Goal: Task Accomplishment & Management: Manage account settings

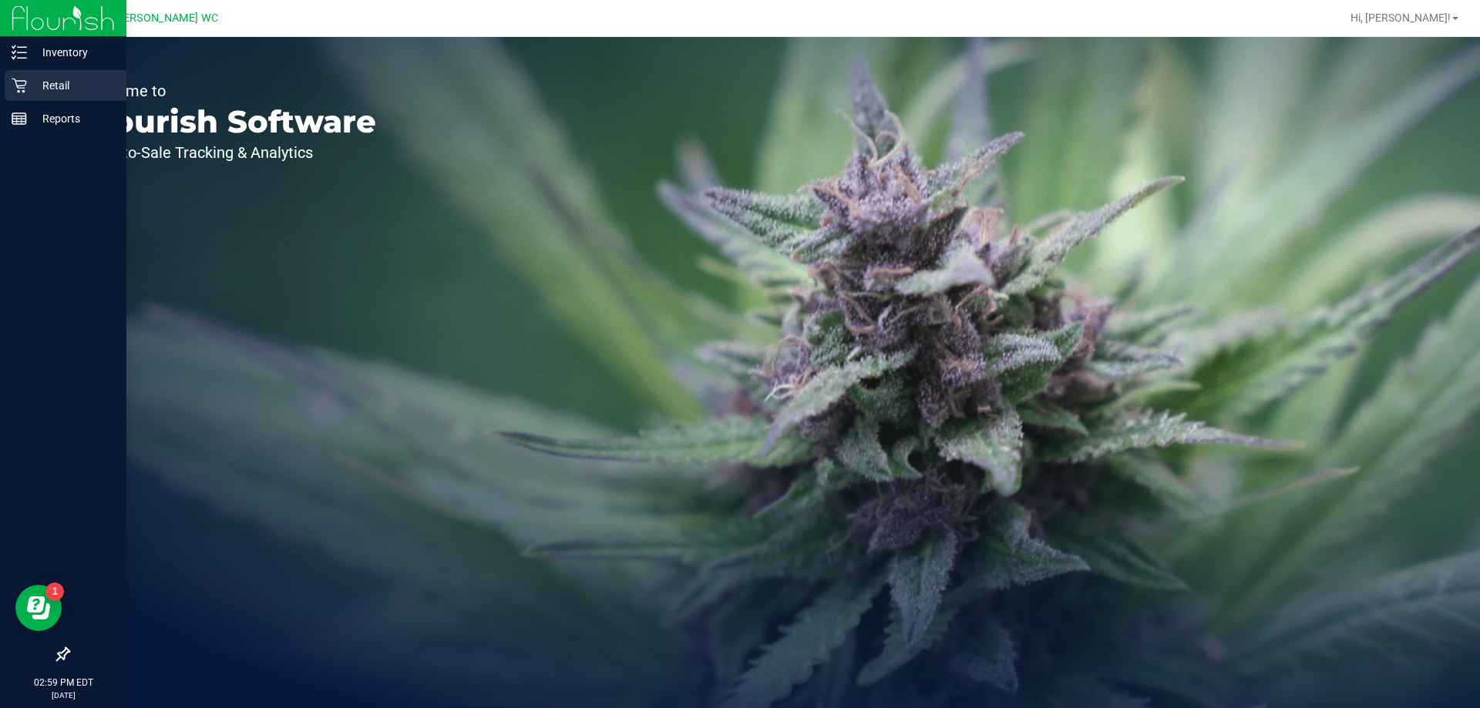
click at [21, 81] on icon at bounding box center [19, 86] width 15 height 15
click at [37, 77] on p "Retail" at bounding box center [73, 85] width 92 height 18
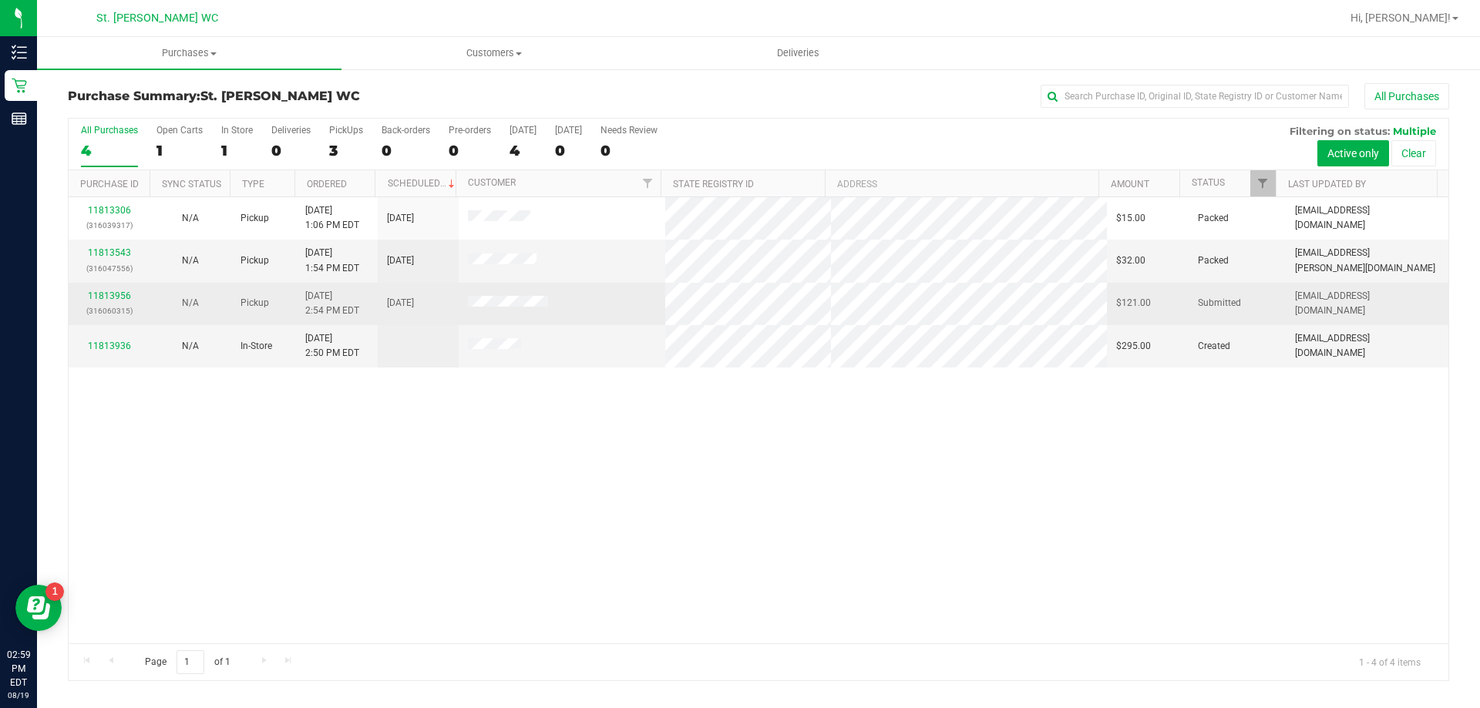
click at [87, 295] on div "11813956 (316060315)" at bounding box center [109, 303] width 62 height 29
click at [97, 292] on link "11813956" at bounding box center [109, 296] width 43 height 11
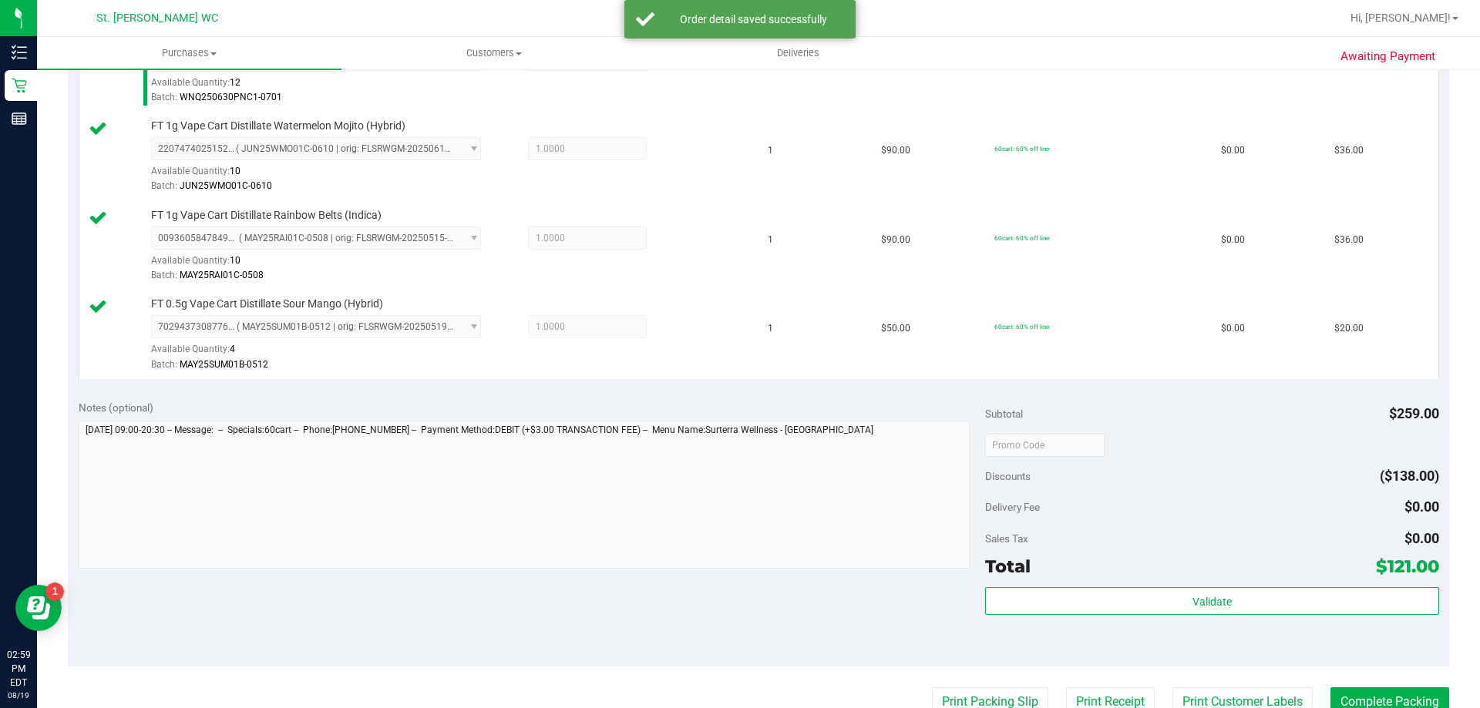
scroll to position [771, 0]
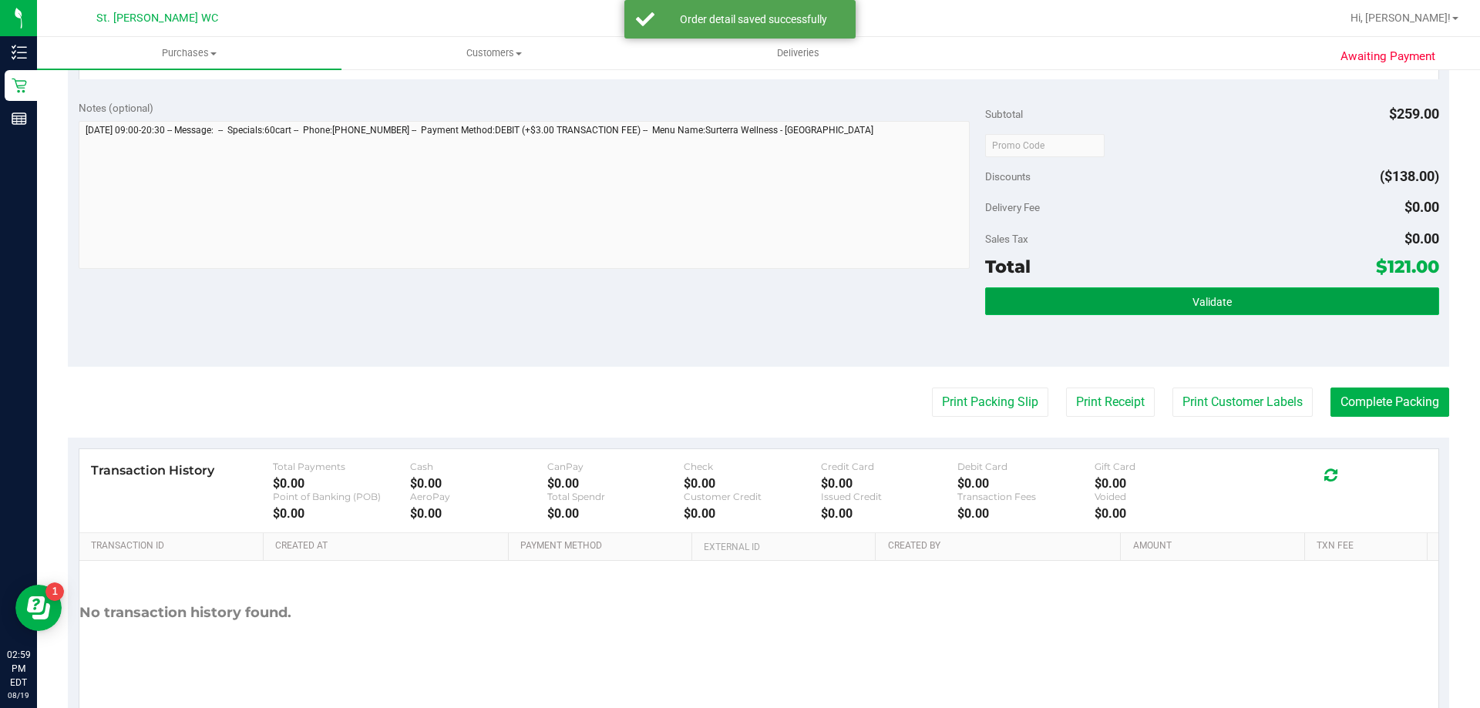
click at [1332, 307] on button "Validate" at bounding box center [1211, 301] width 453 height 28
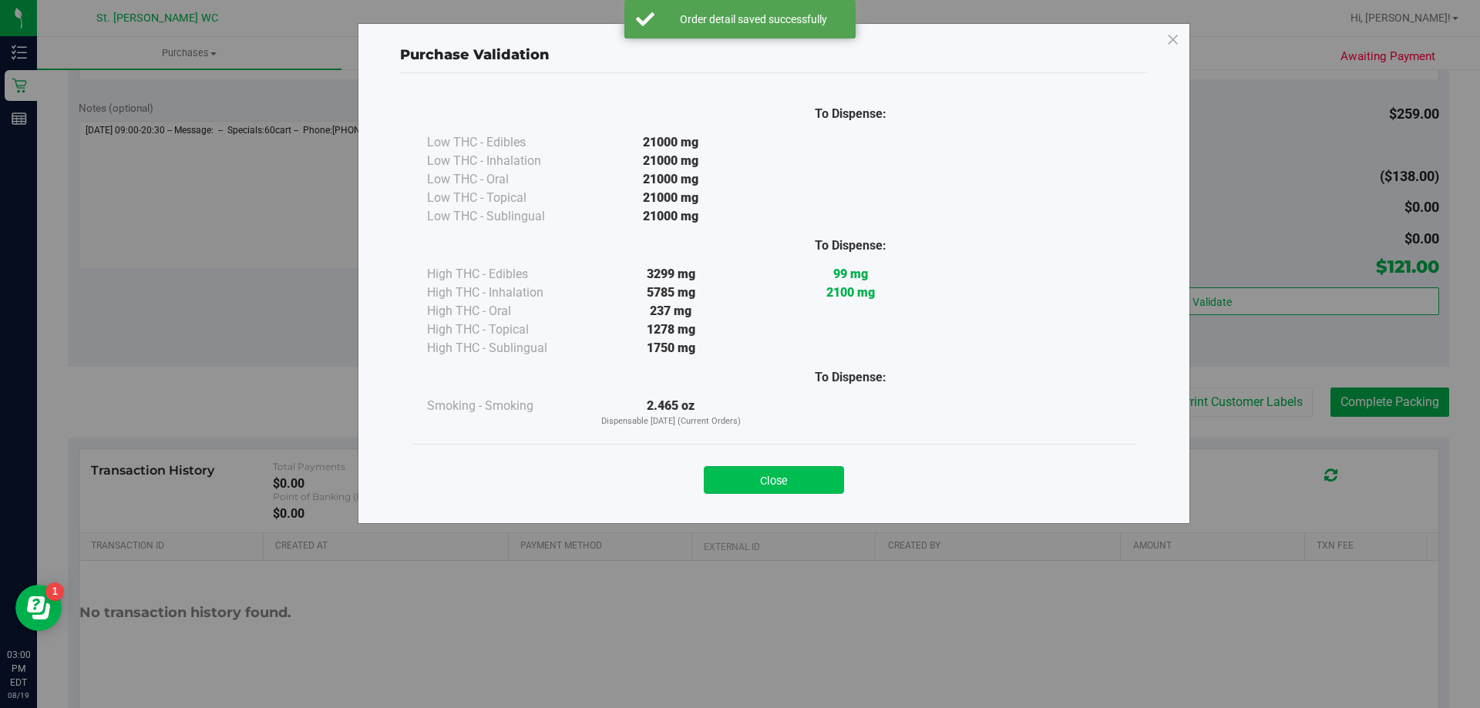
click at [836, 464] on div "Close" at bounding box center [773, 475] width 701 height 39
click at [802, 482] on button "Close" at bounding box center [774, 480] width 140 height 28
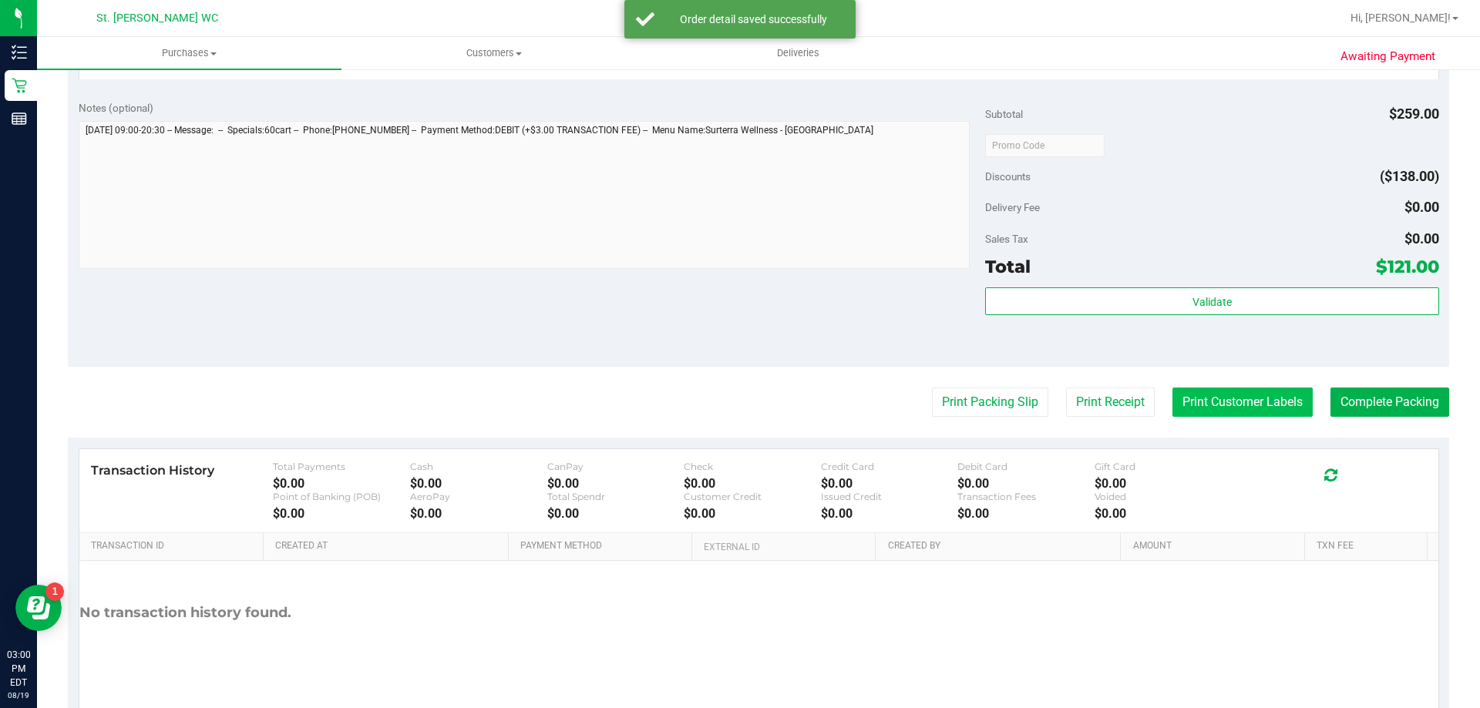
click at [1252, 397] on button "Print Customer Labels" at bounding box center [1242, 402] width 140 height 29
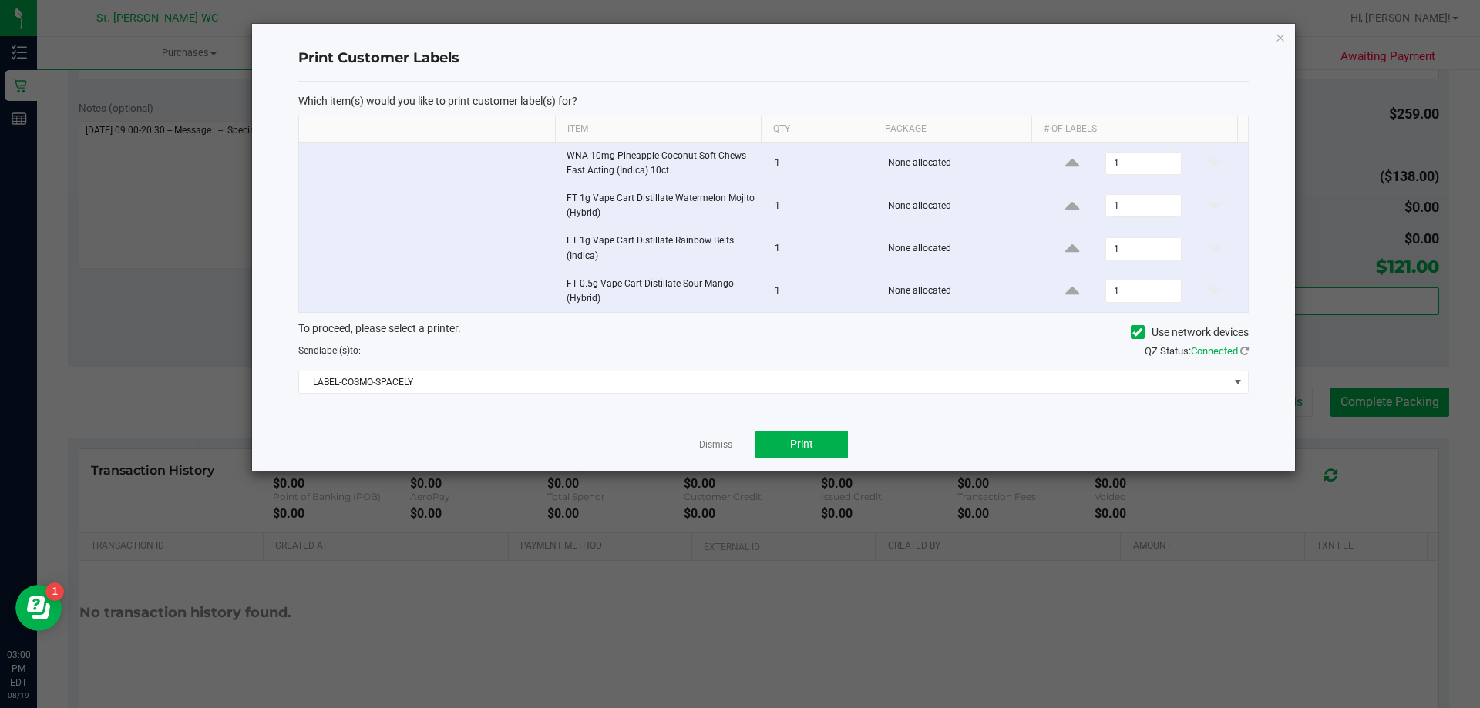
click at [803, 395] on div "Which item(s) would you like to print customer label(s) for? Item Qty Package #…" at bounding box center [773, 250] width 950 height 336
click at [802, 381] on span "LABEL-COSMO-SPACELY" at bounding box center [763, 382] width 929 height 22
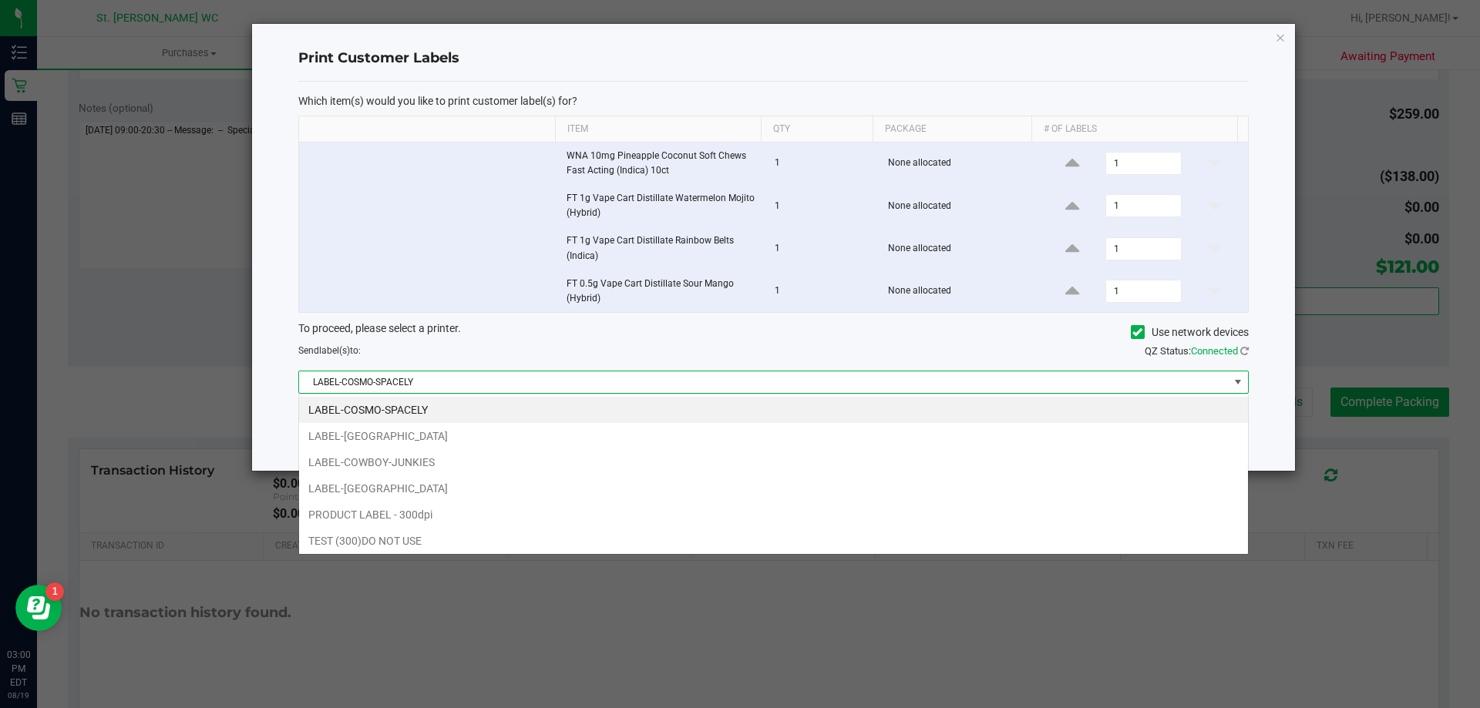
scroll to position [23, 950]
click at [587, 439] on li "LABEL-[GEOGRAPHIC_DATA]" at bounding box center [773, 436] width 949 height 26
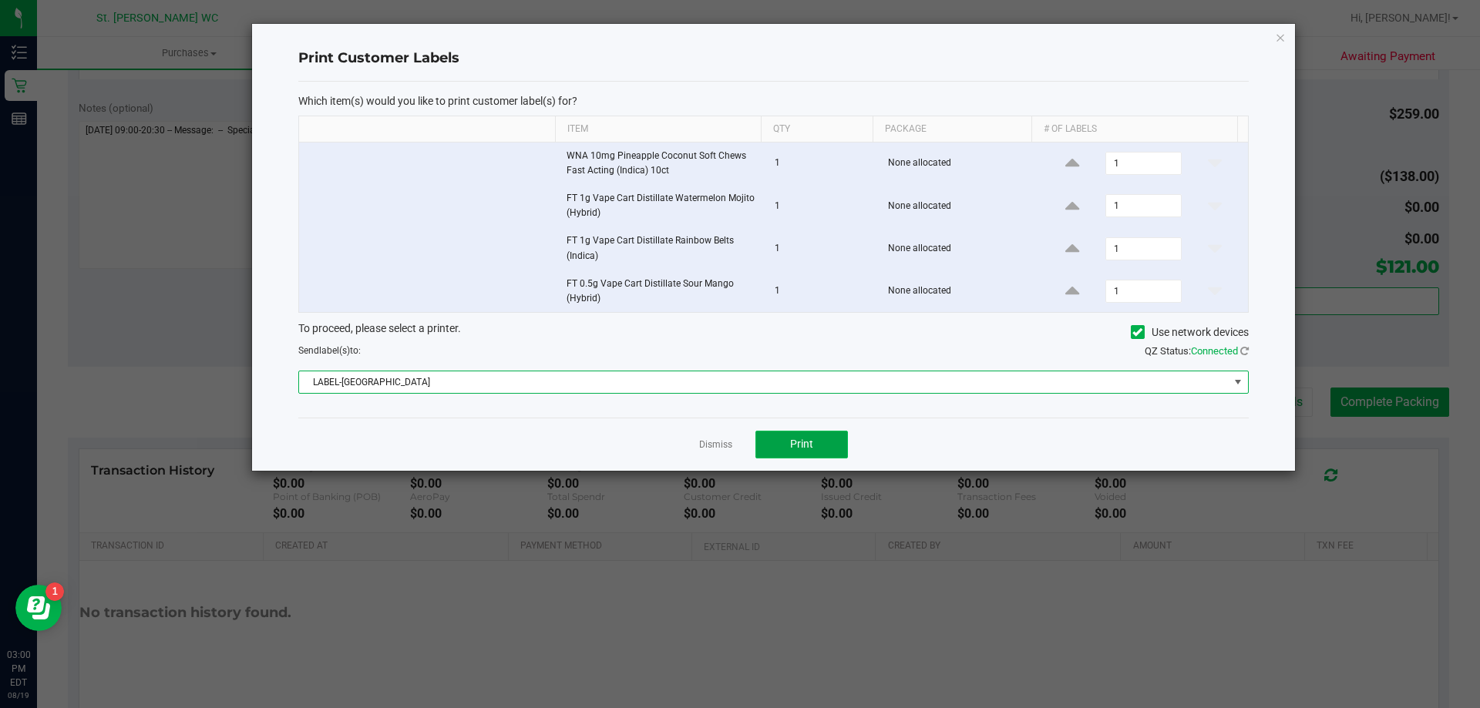
click at [773, 439] on button "Print" at bounding box center [801, 445] width 92 height 28
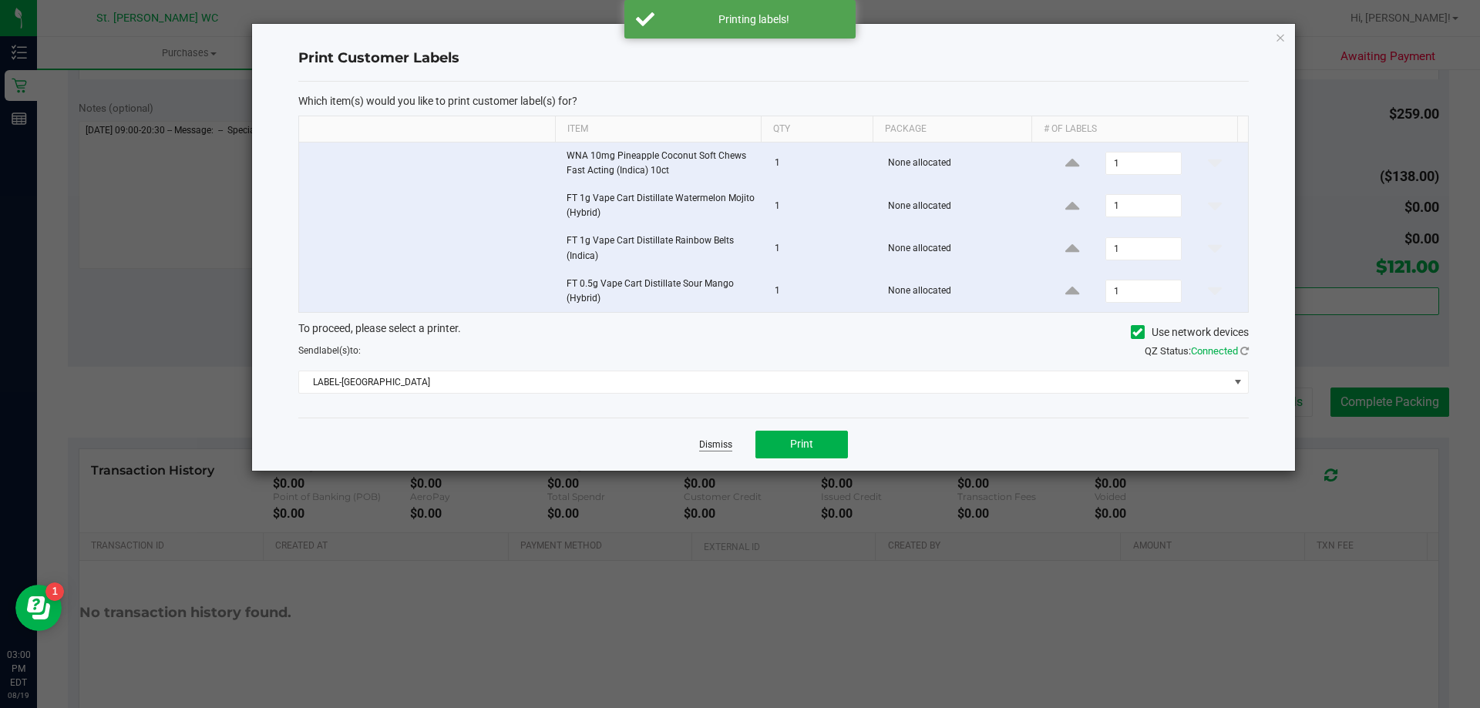
click at [721, 446] on link "Dismiss" at bounding box center [715, 445] width 33 height 13
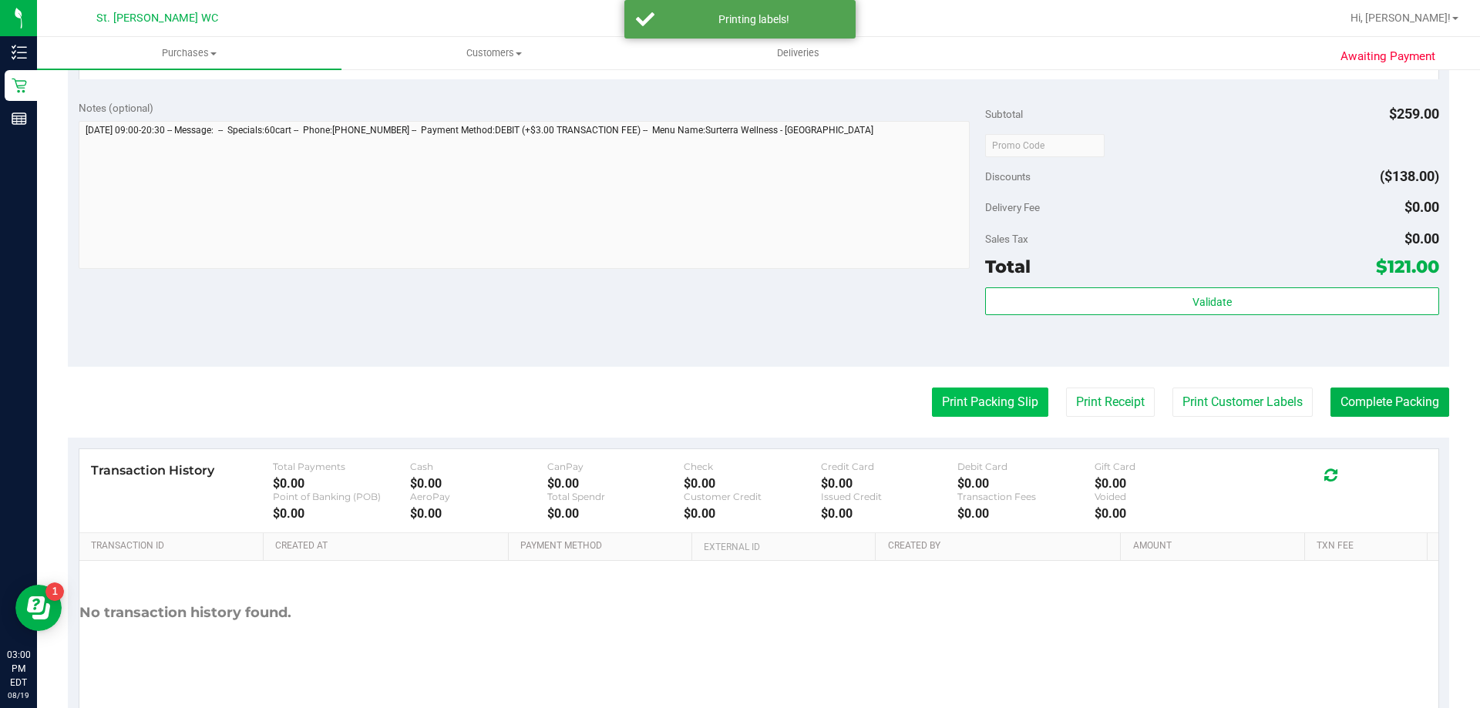
click at [932, 403] on button "Print Packing Slip" at bounding box center [990, 402] width 116 height 29
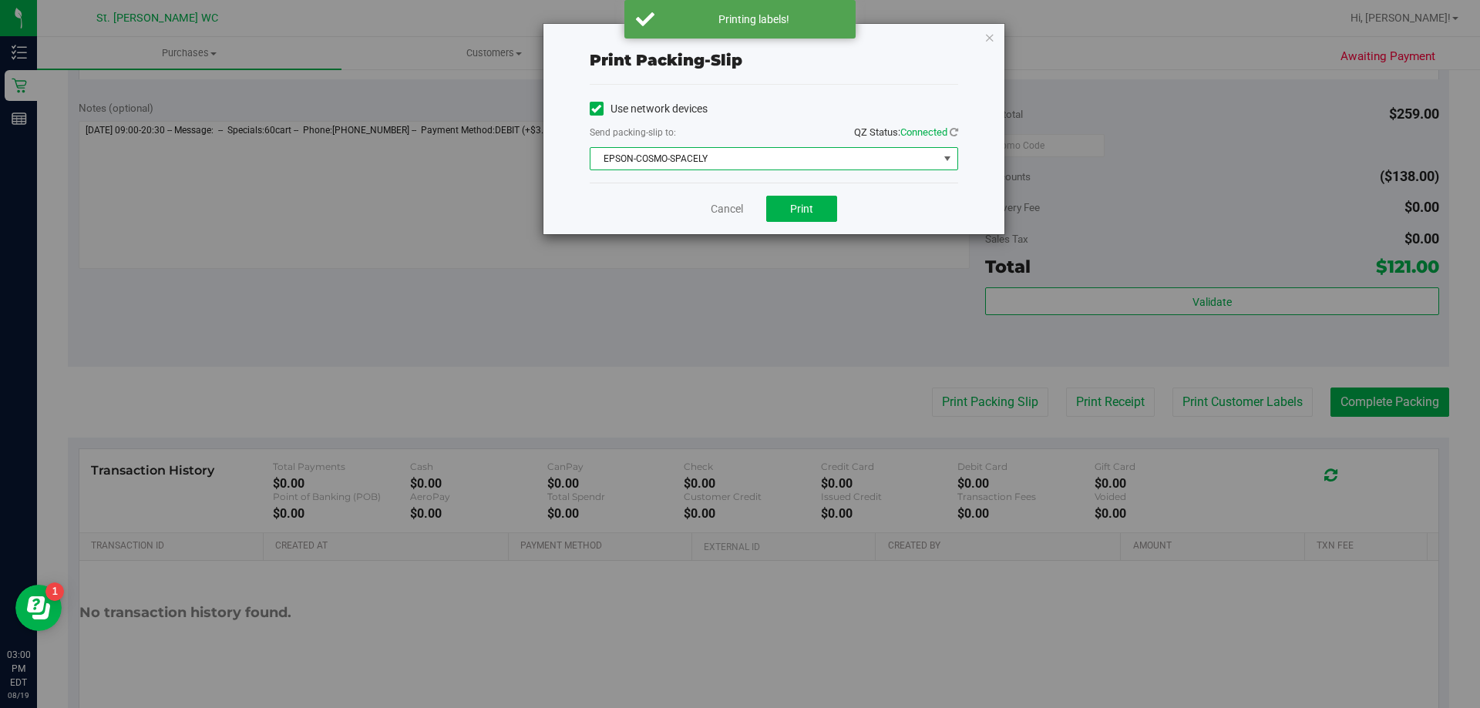
click at [802, 160] on span "EPSON-COSMO-SPACELY" at bounding box center [764, 159] width 348 height 22
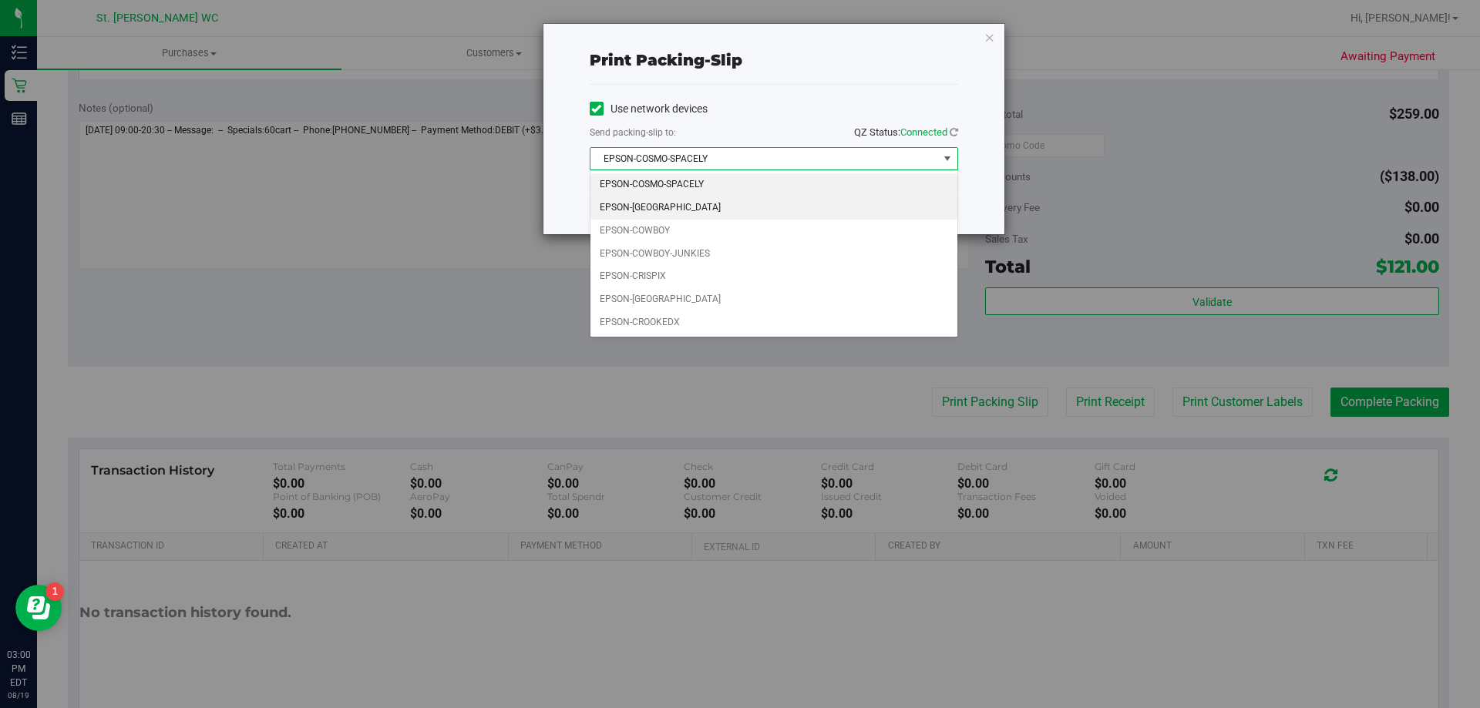
click at [688, 204] on li "EPSON-[GEOGRAPHIC_DATA]" at bounding box center [773, 208] width 367 height 23
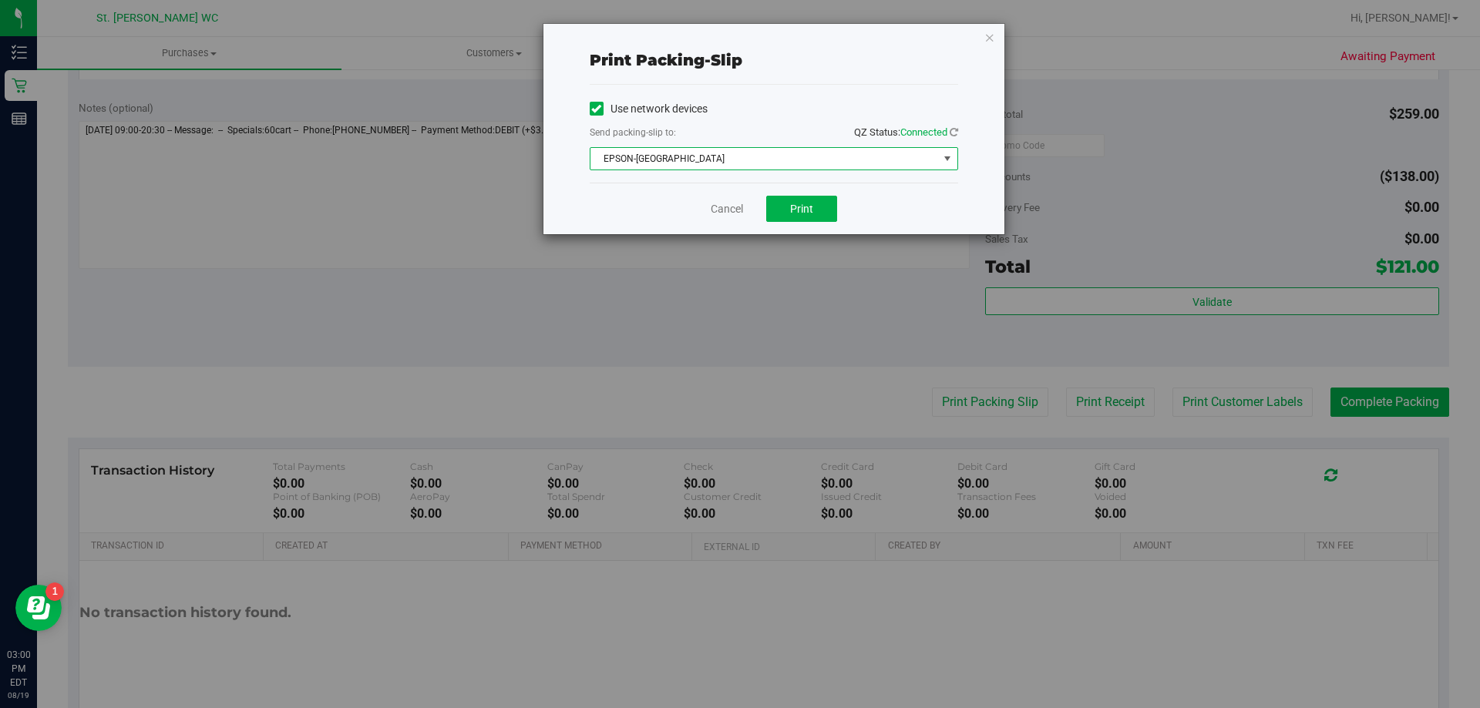
click at [813, 191] on div "Cancel Print" at bounding box center [774, 209] width 368 height 52
click at [817, 205] on button "Print" at bounding box center [801, 209] width 71 height 26
click at [724, 208] on link "Cancel" at bounding box center [727, 209] width 32 height 16
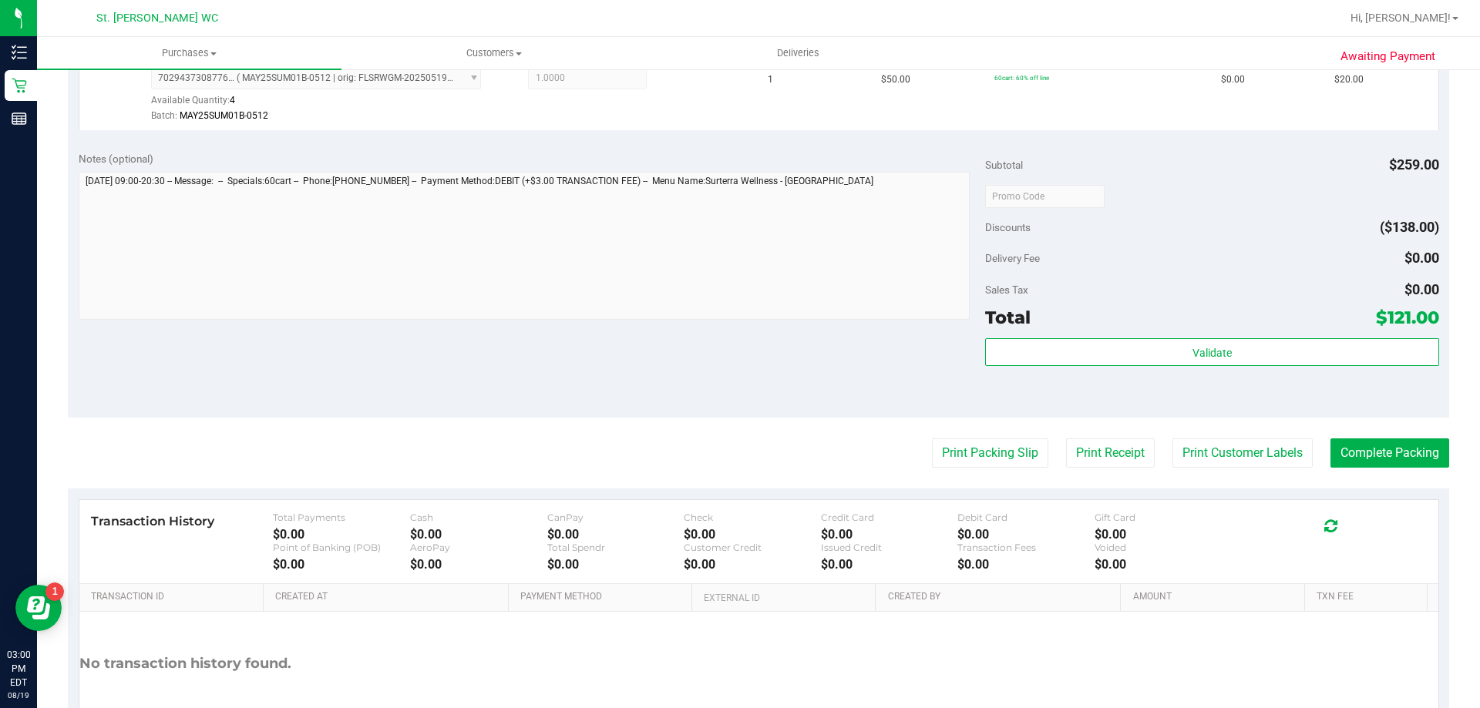
scroll to position [694, 0]
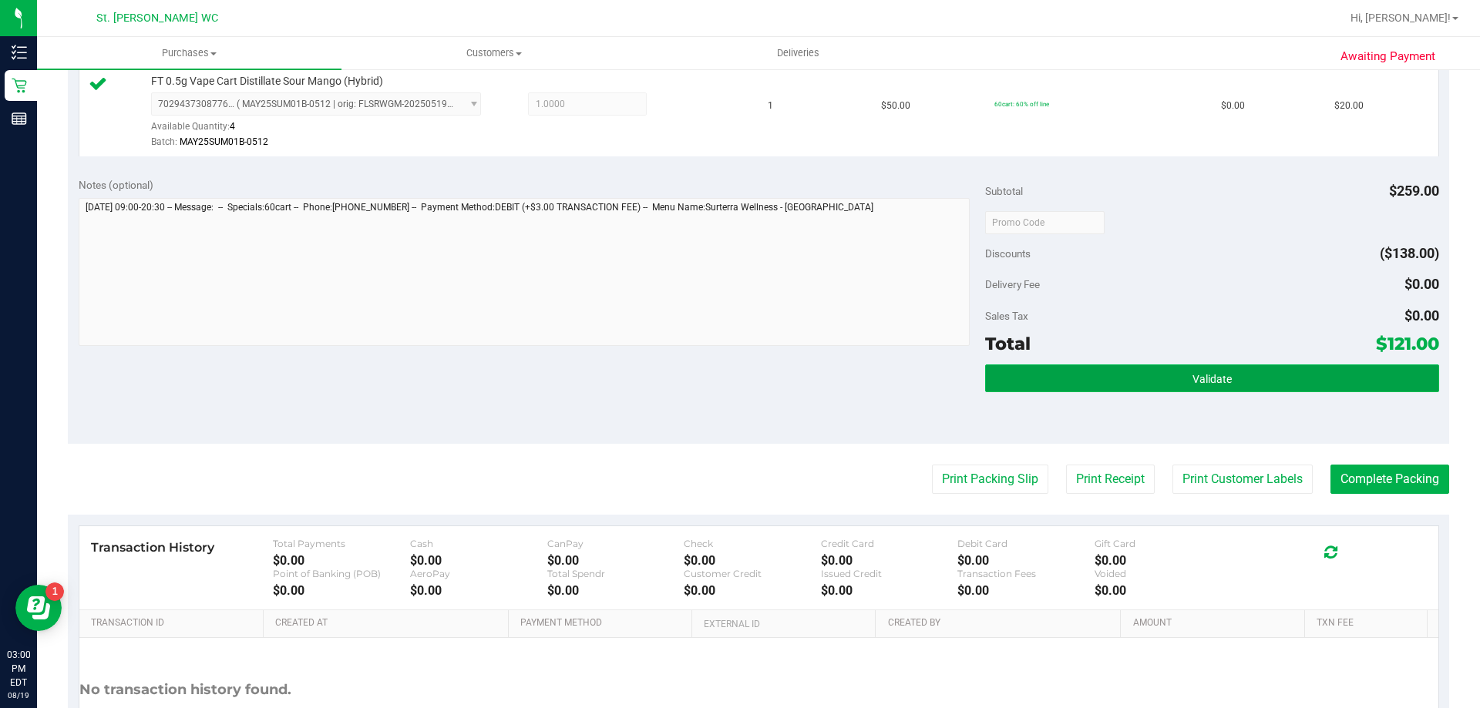
click at [1067, 373] on button "Validate" at bounding box center [1211, 379] width 453 height 28
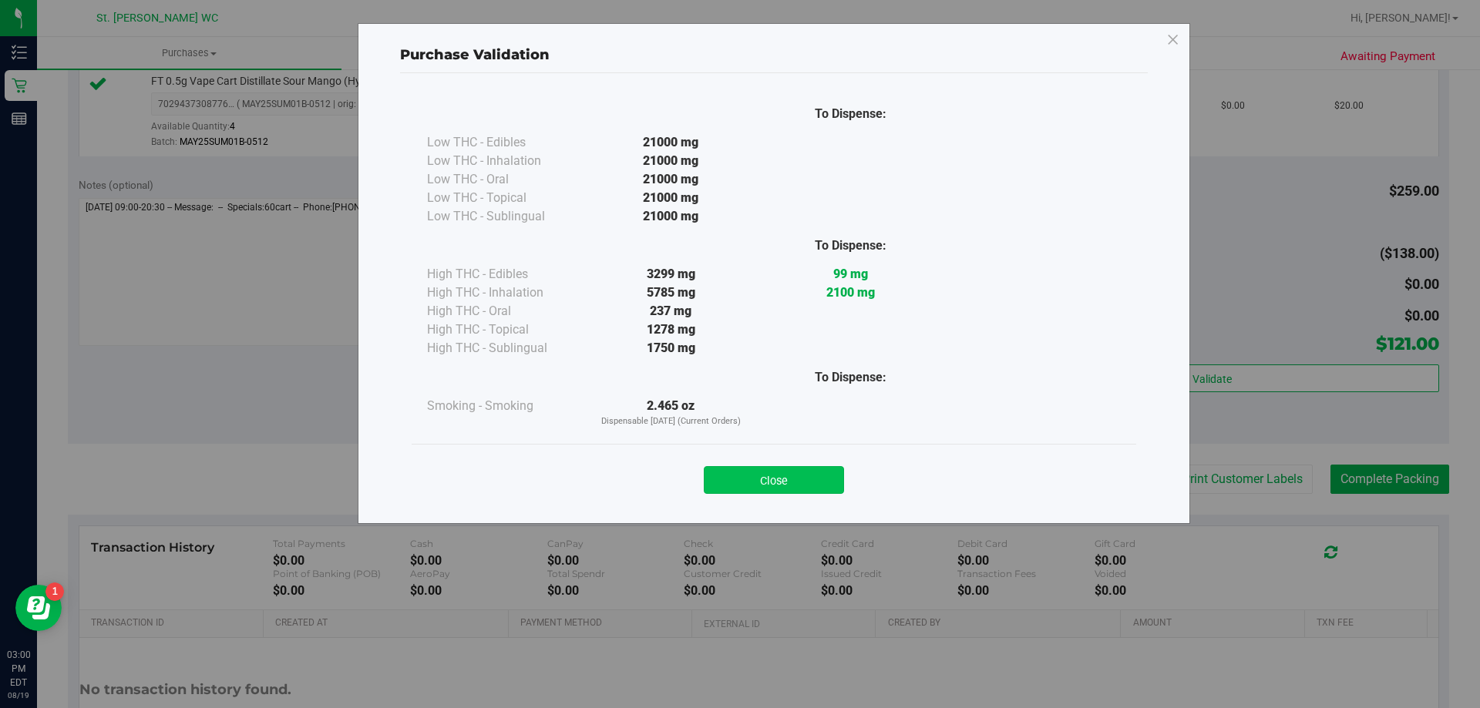
click at [792, 477] on button "Close" at bounding box center [774, 480] width 140 height 28
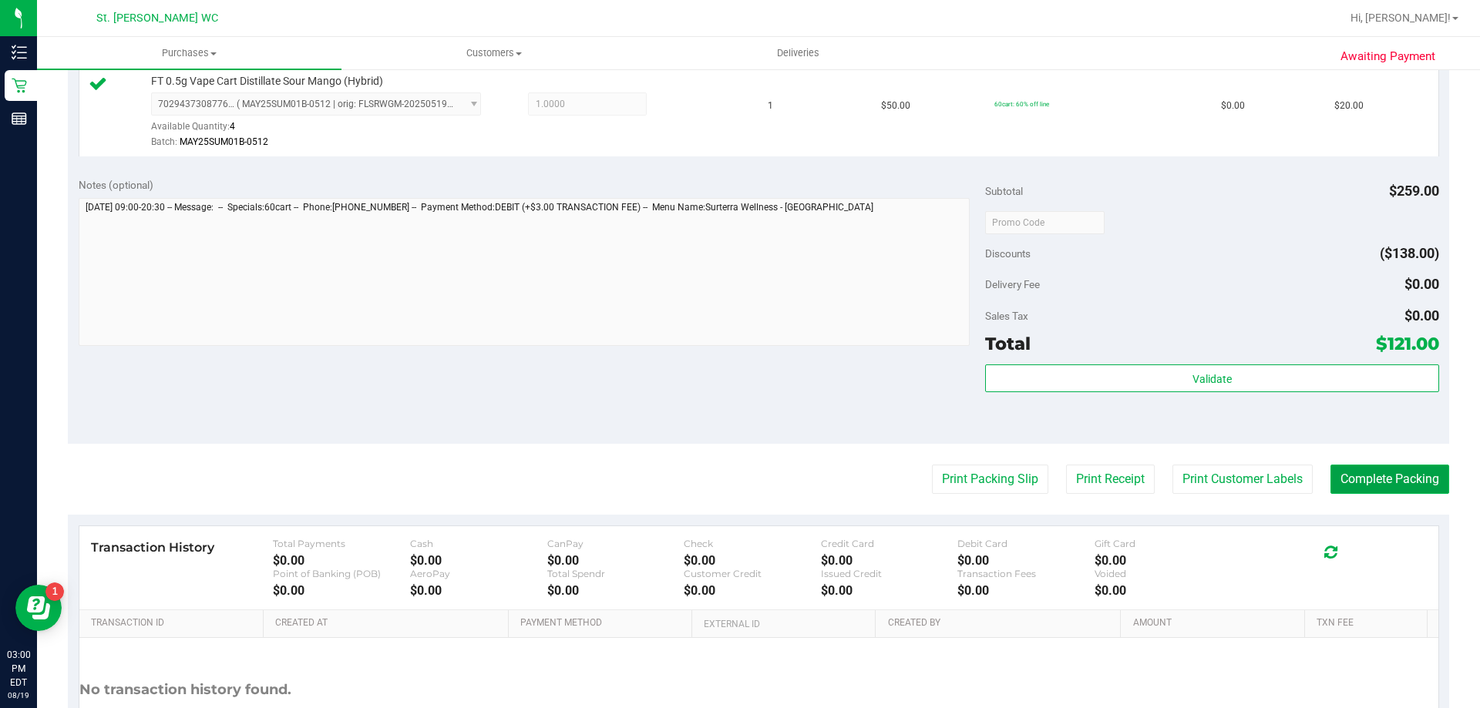
click at [1365, 483] on button "Complete Packing" at bounding box center [1389, 479] width 119 height 29
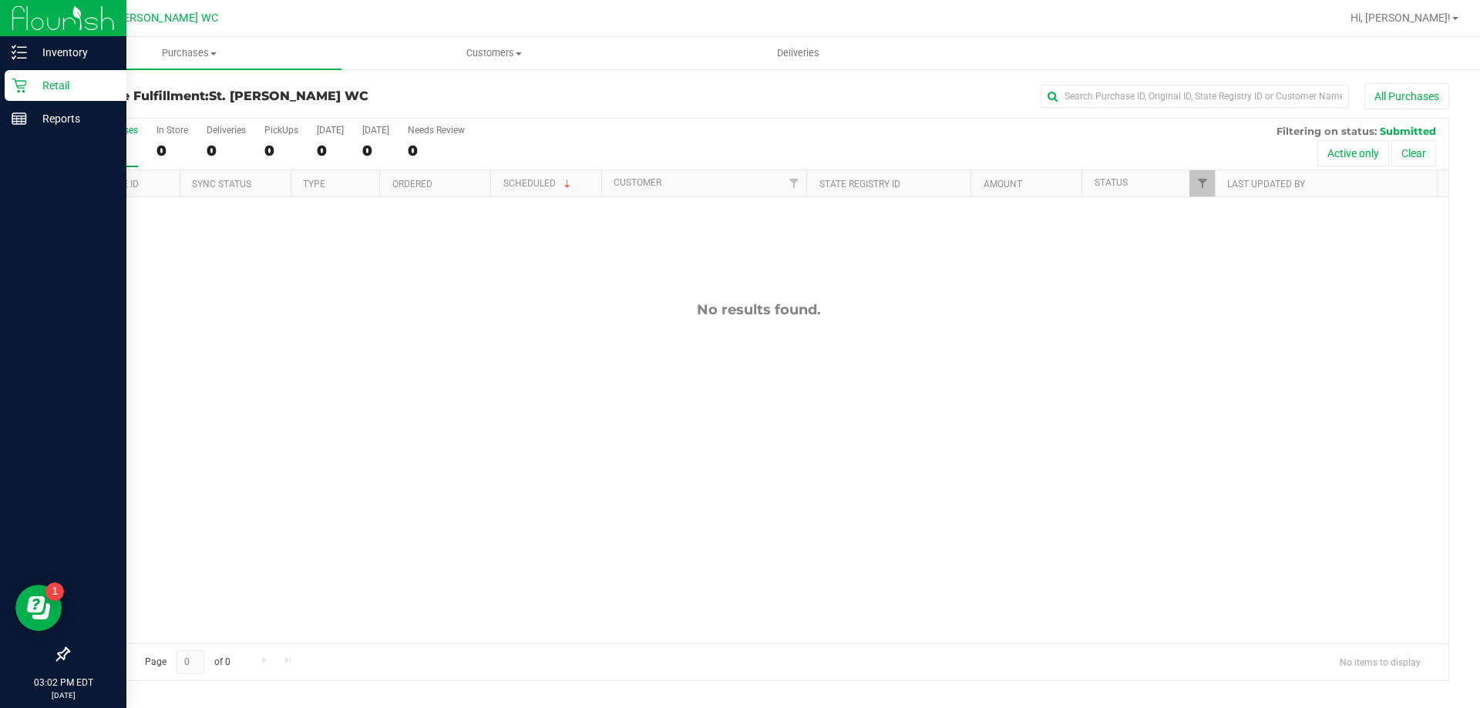
click at [8, 76] on div "Retail" at bounding box center [66, 85] width 122 height 31
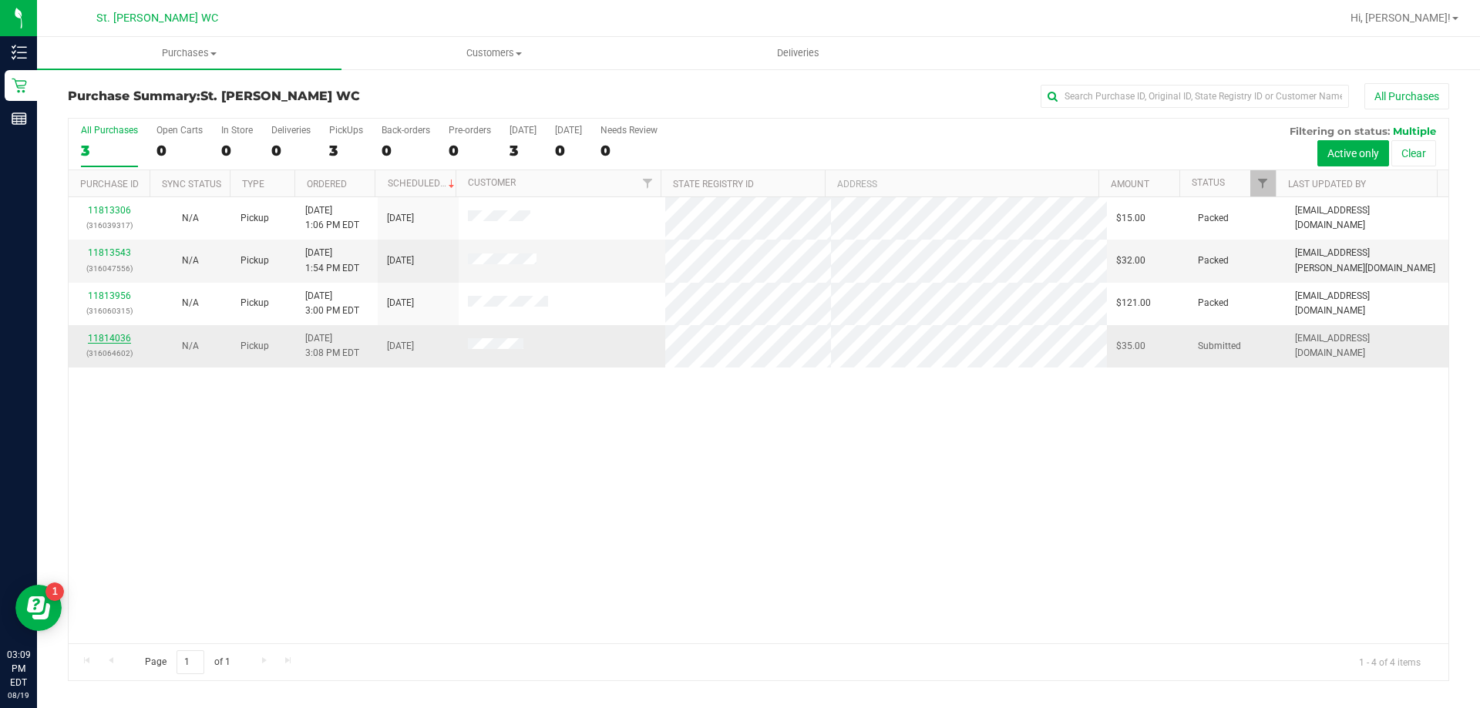
click at [100, 337] on link "11814036" at bounding box center [109, 338] width 43 height 11
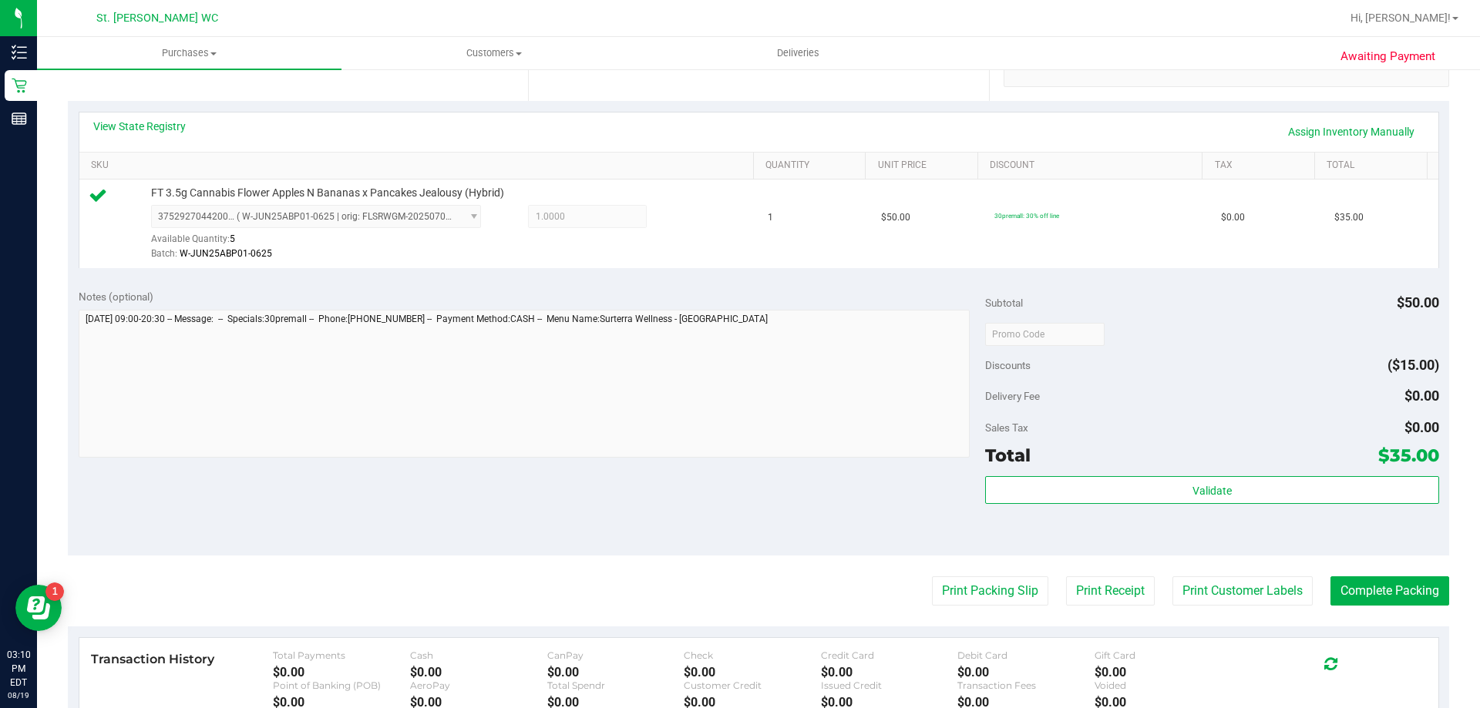
scroll to position [539, 0]
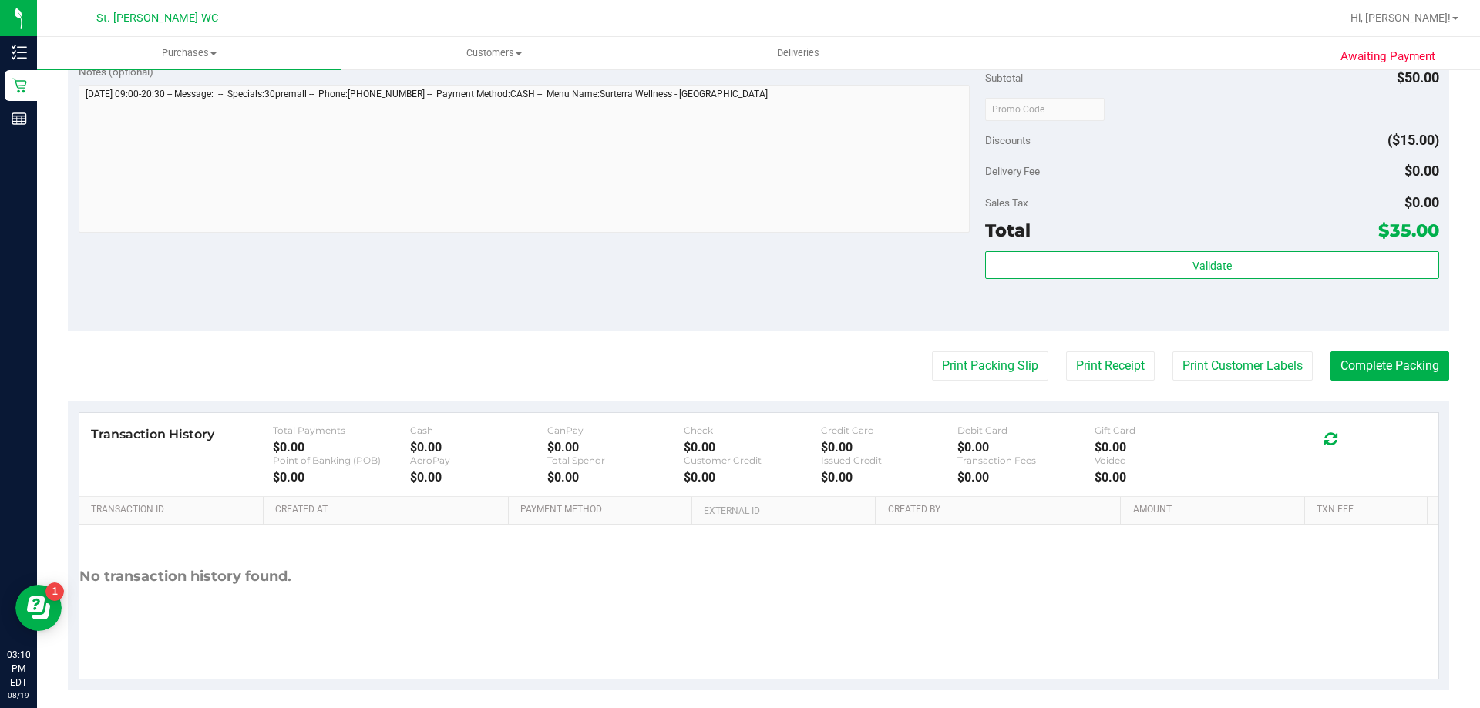
click at [1132, 287] on div "Validate" at bounding box center [1211, 285] width 453 height 69
click at [1131, 281] on div "Validate" at bounding box center [1211, 285] width 453 height 69
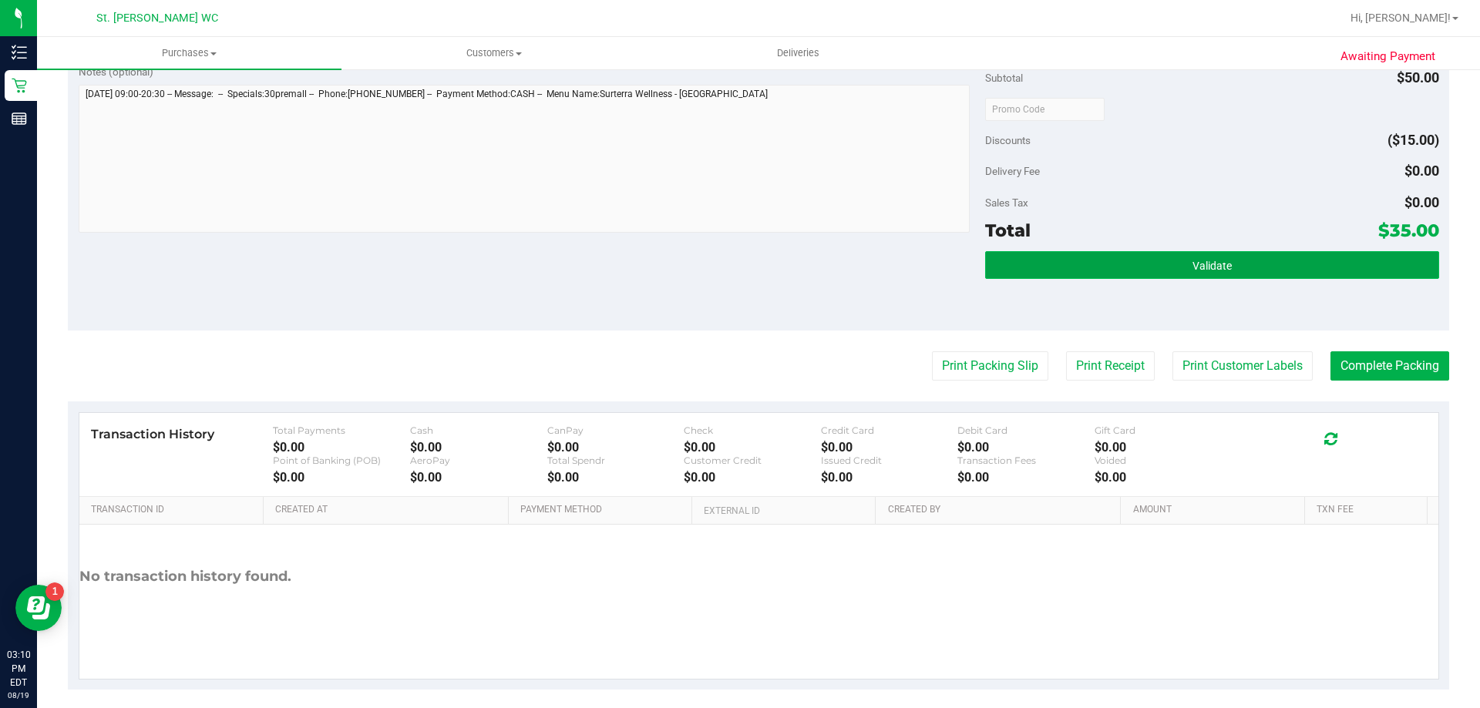
click at [1128, 264] on button "Validate" at bounding box center [1211, 265] width 453 height 28
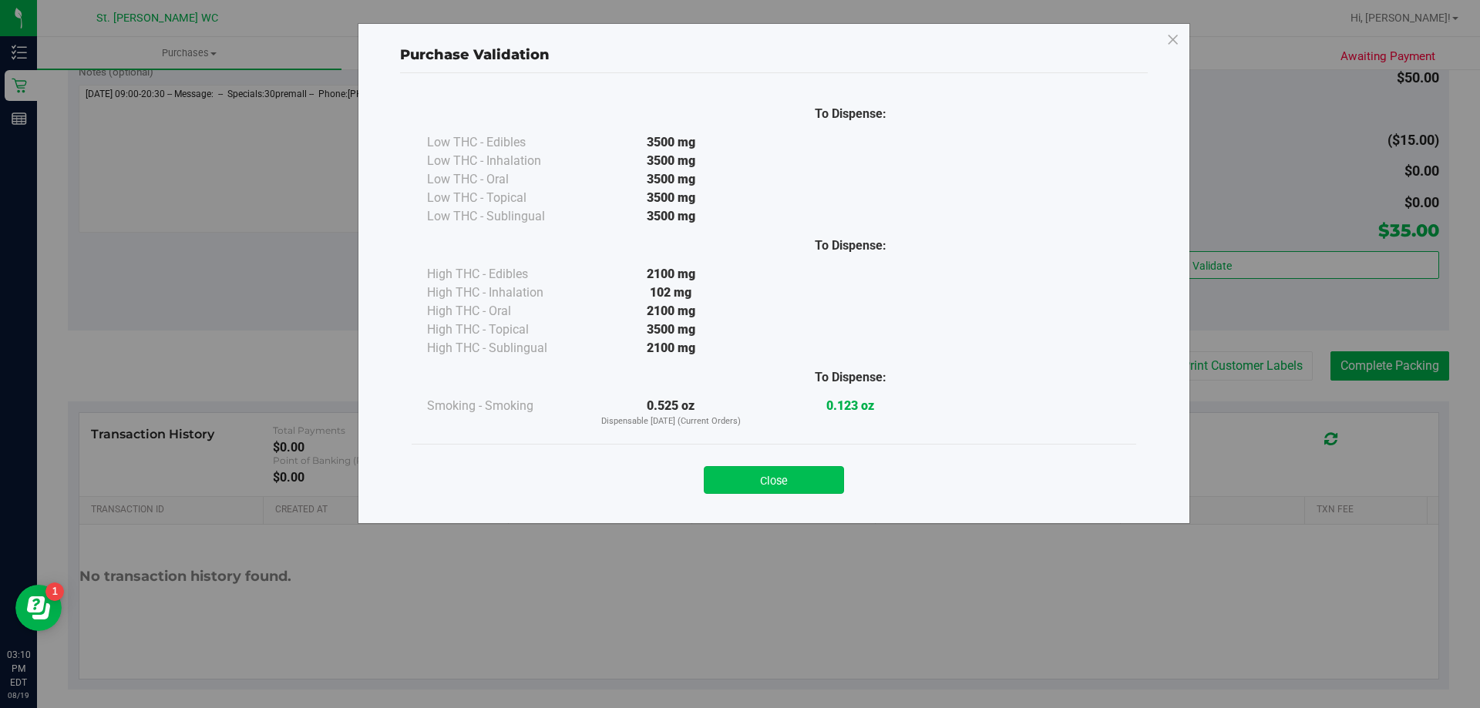
click at [748, 474] on button "Close" at bounding box center [774, 480] width 140 height 28
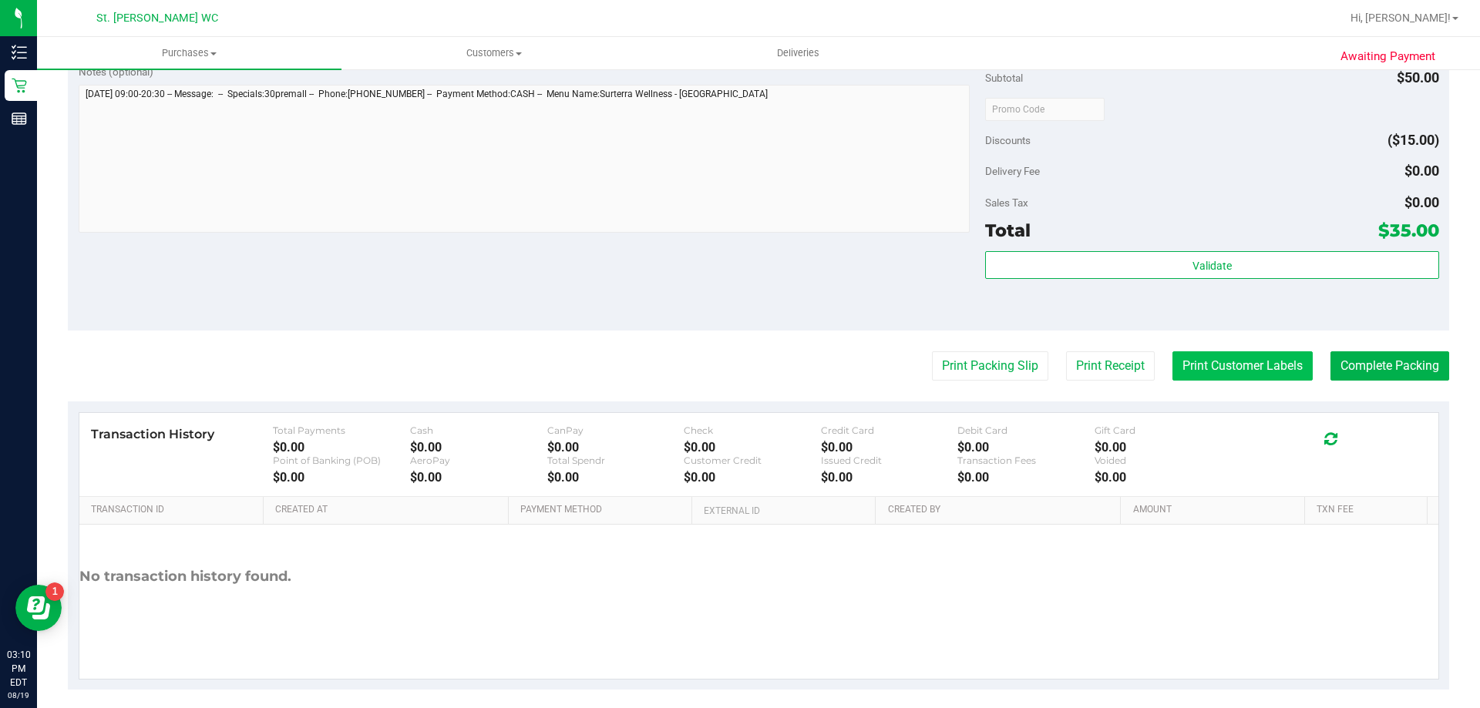
click at [1185, 373] on button "Print Customer Labels" at bounding box center [1242, 365] width 140 height 29
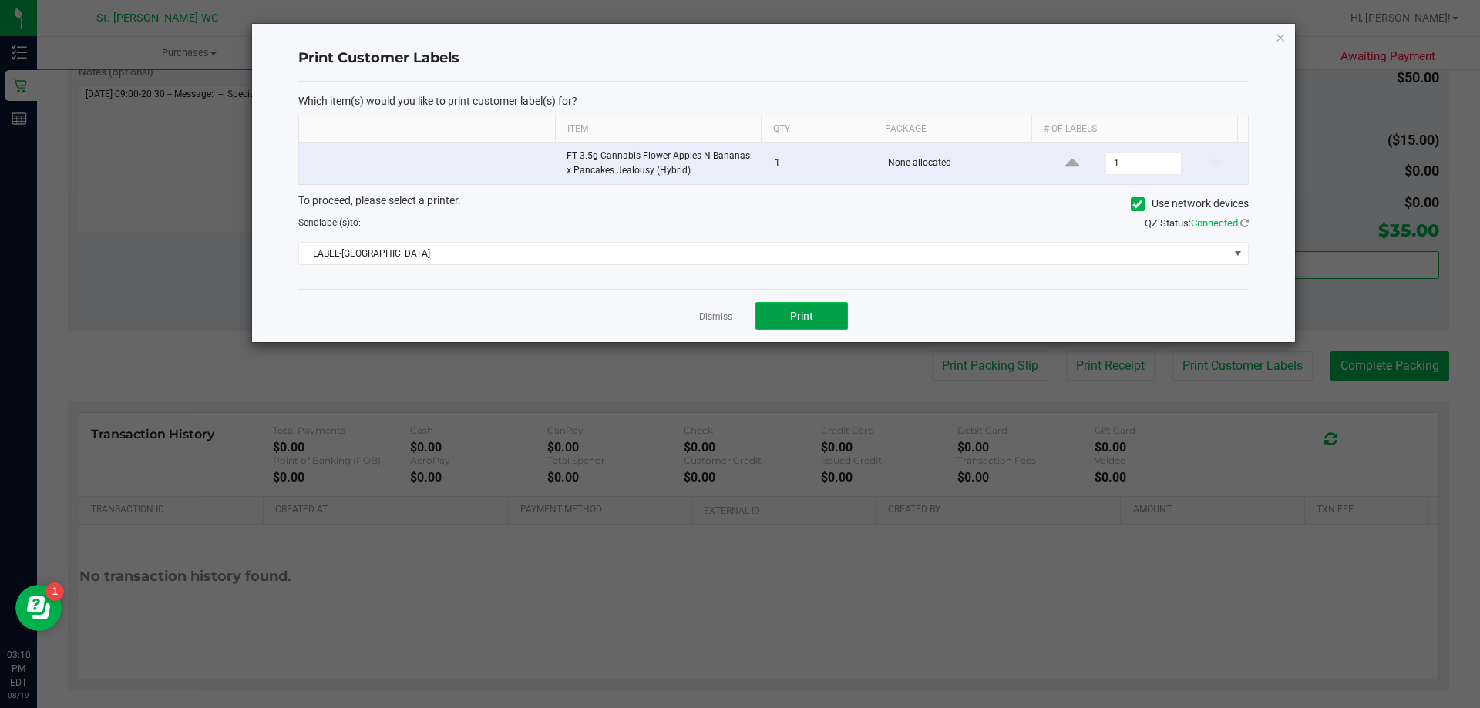
click at [803, 308] on button "Print" at bounding box center [801, 316] width 92 height 28
click at [709, 316] on link "Dismiss" at bounding box center [715, 317] width 33 height 13
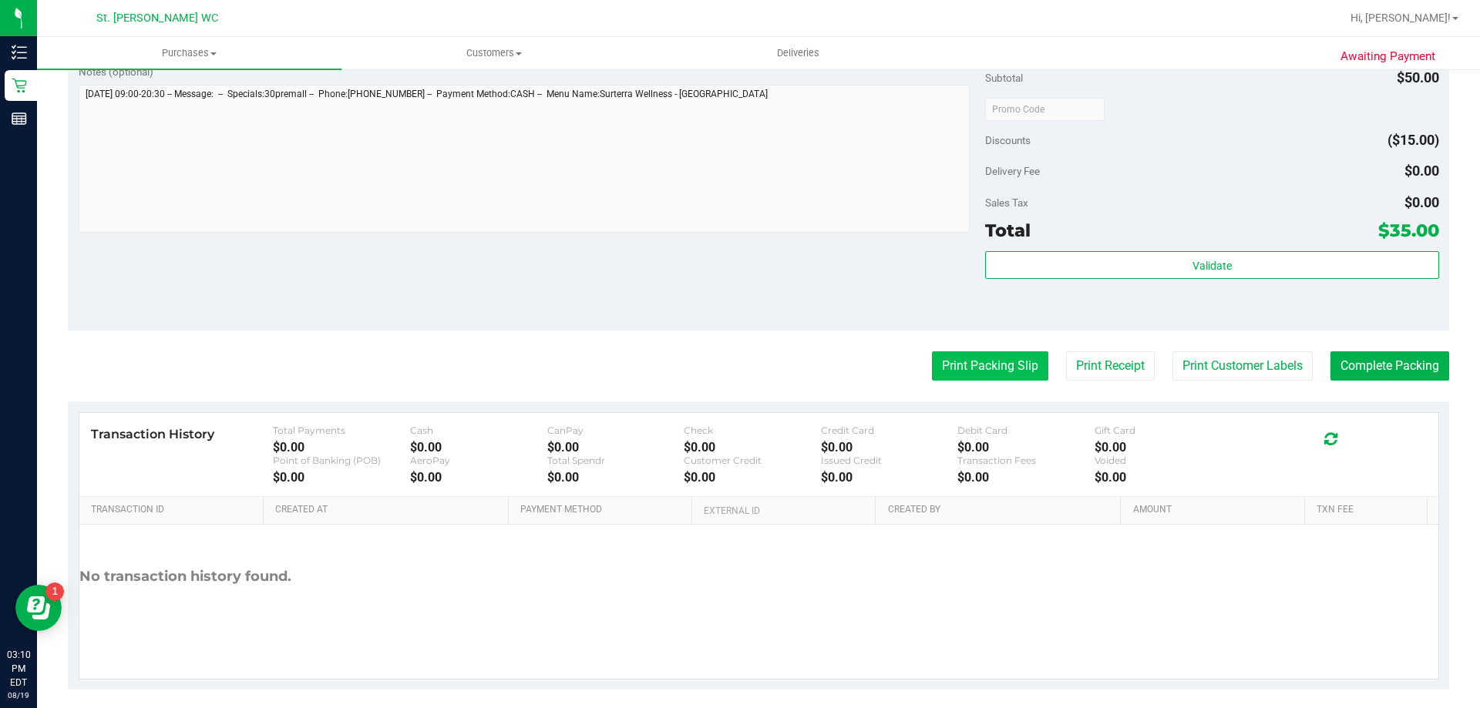
click at [977, 362] on button "Print Packing Slip" at bounding box center [990, 365] width 116 height 29
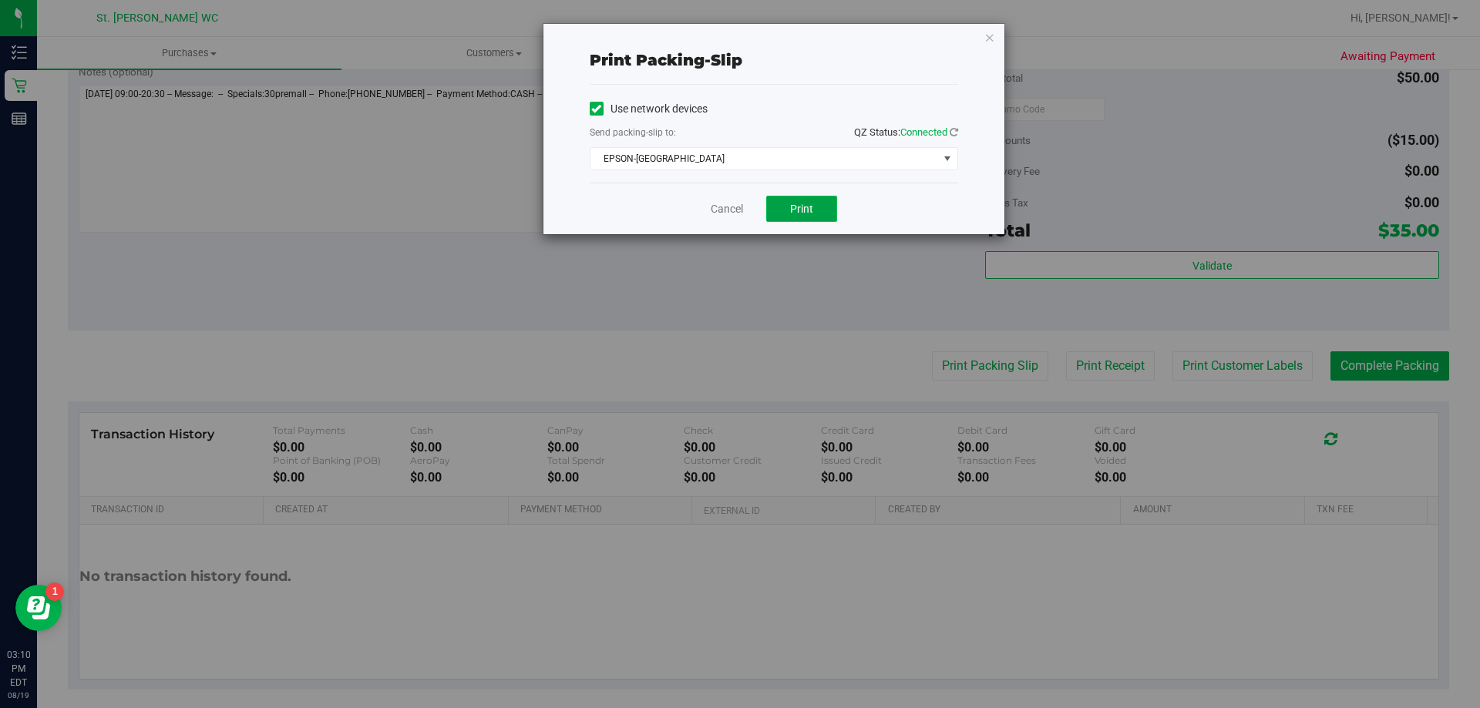
click at [795, 211] on span "Print" at bounding box center [801, 209] width 23 height 12
click at [718, 203] on link "Cancel" at bounding box center [727, 209] width 32 height 16
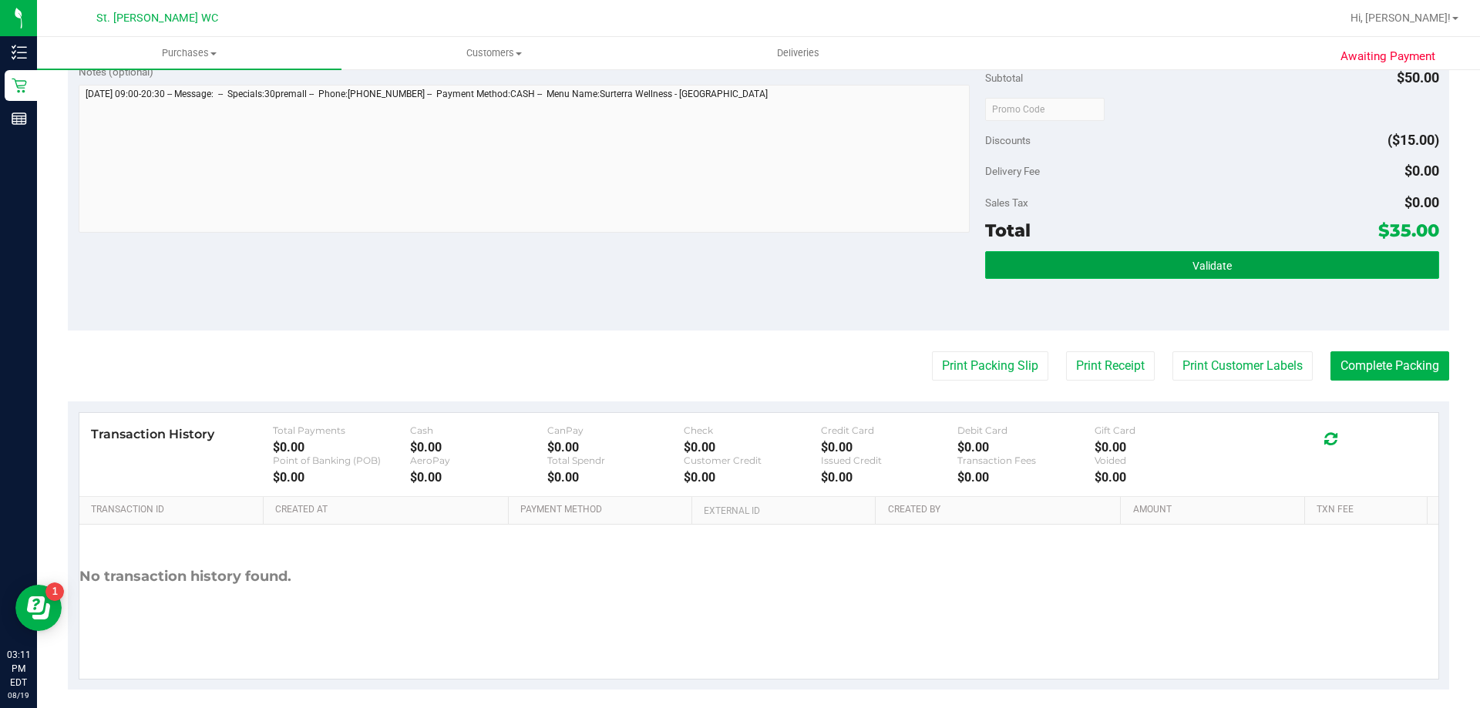
click at [1241, 271] on button "Validate" at bounding box center [1211, 265] width 453 height 28
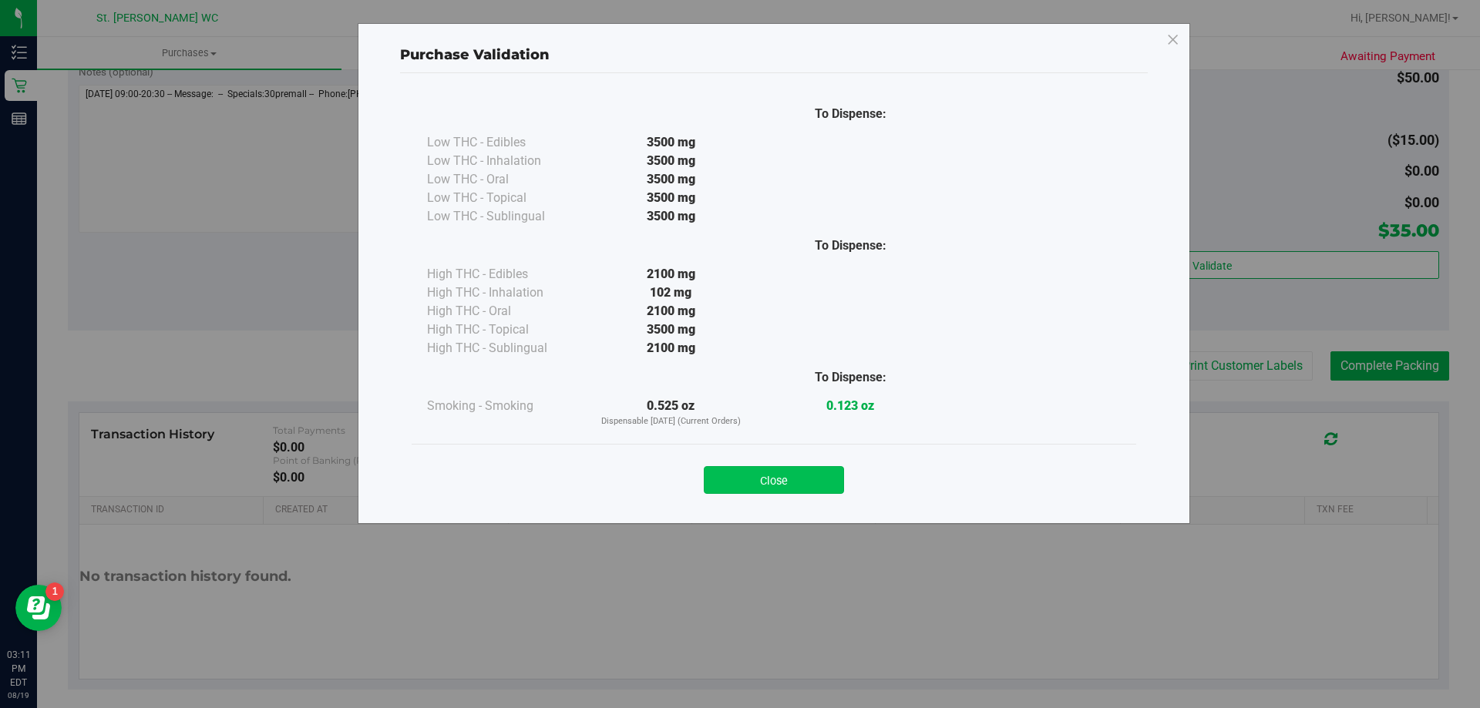
click at [812, 479] on button "Close" at bounding box center [774, 480] width 140 height 28
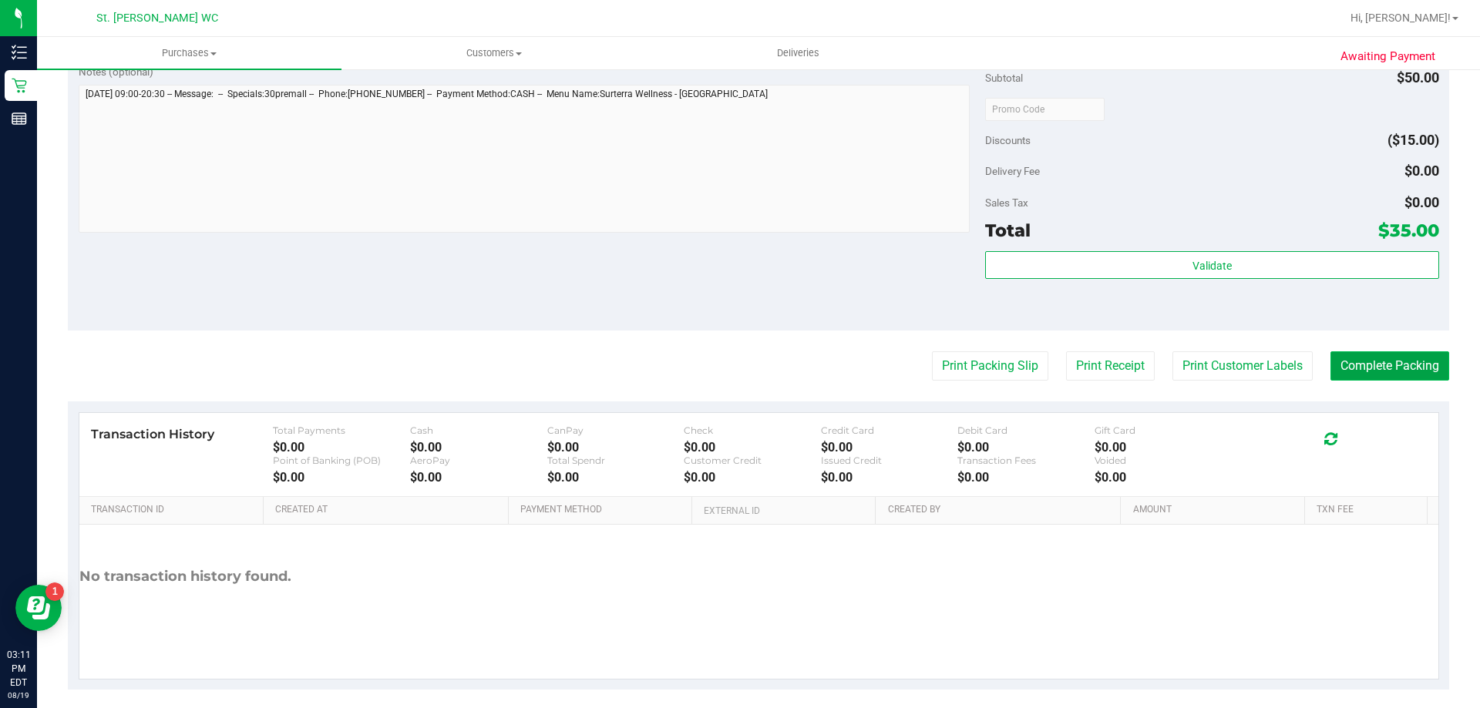
click at [1366, 363] on button "Complete Packing" at bounding box center [1389, 365] width 119 height 29
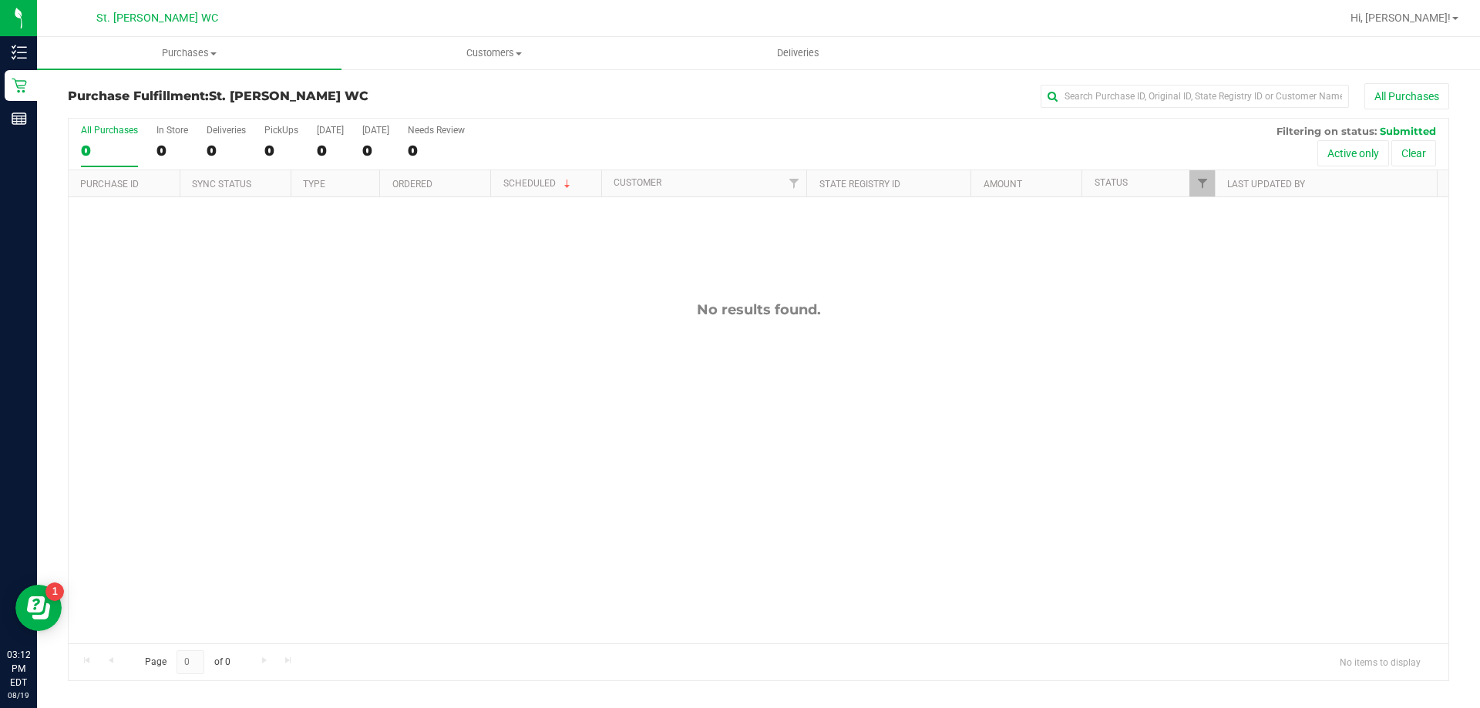
click at [460, 566] on div "No results found." at bounding box center [759, 472] width 1380 height 550
click at [303, 317] on div "No results found." at bounding box center [759, 309] width 1380 height 17
